Goal: Task Accomplishment & Management: Use online tool/utility

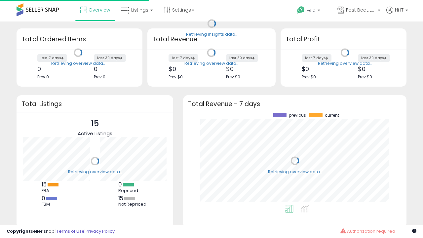
scroll to position [92, 210]
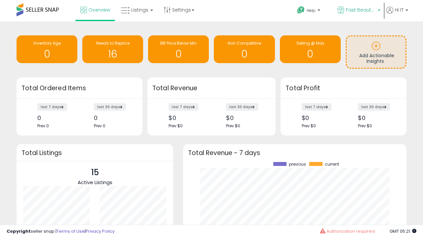
click at [358, 11] on span "Fast Beauty ([GEOGRAPHIC_DATA])" at bounding box center [361, 10] width 30 height 7
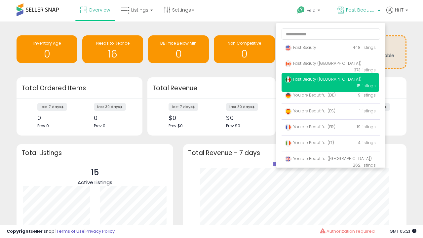
click at [330, 159] on span "You are Beautiful ([GEOGRAPHIC_DATA])" at bounding box center [328, 158] width 87 height 6
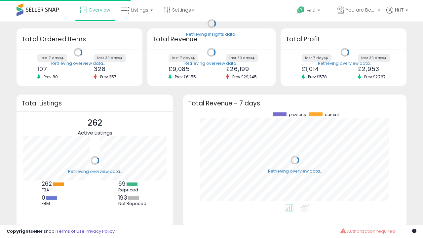
scroll to position [92, 210]
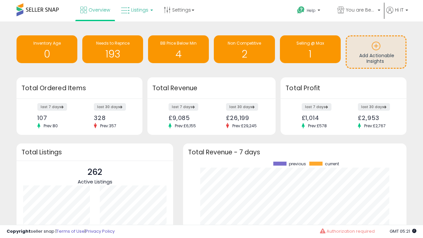
click at [136, 10] on span "Listings" at bounding box center [139, 10] width 17 height 7
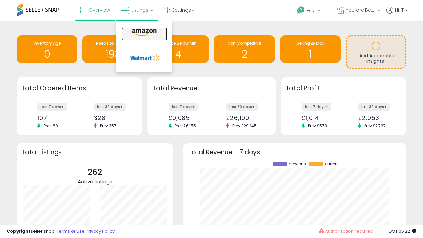
click at [143, 33] on icon at bounding box center [144, 32] width 29 height 9
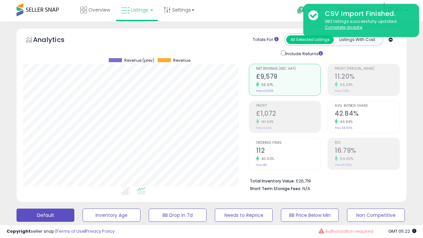
scroll to position [135, 225]
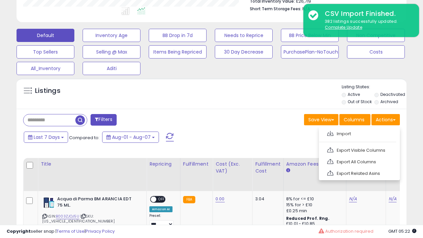
click at [330, 132] on span at bounding box center [330, 133] width 6 height 5
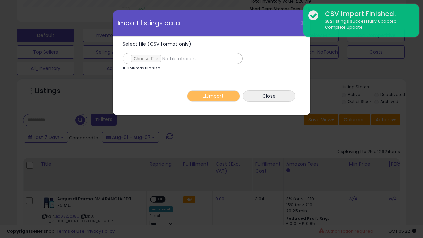
type input "**********"
click at [213, 96] on button "Import" at bounding box center [213, 96] width 53 height 12
